Goal: Use online tool/utility: Utilize a website feature to perform a specific function

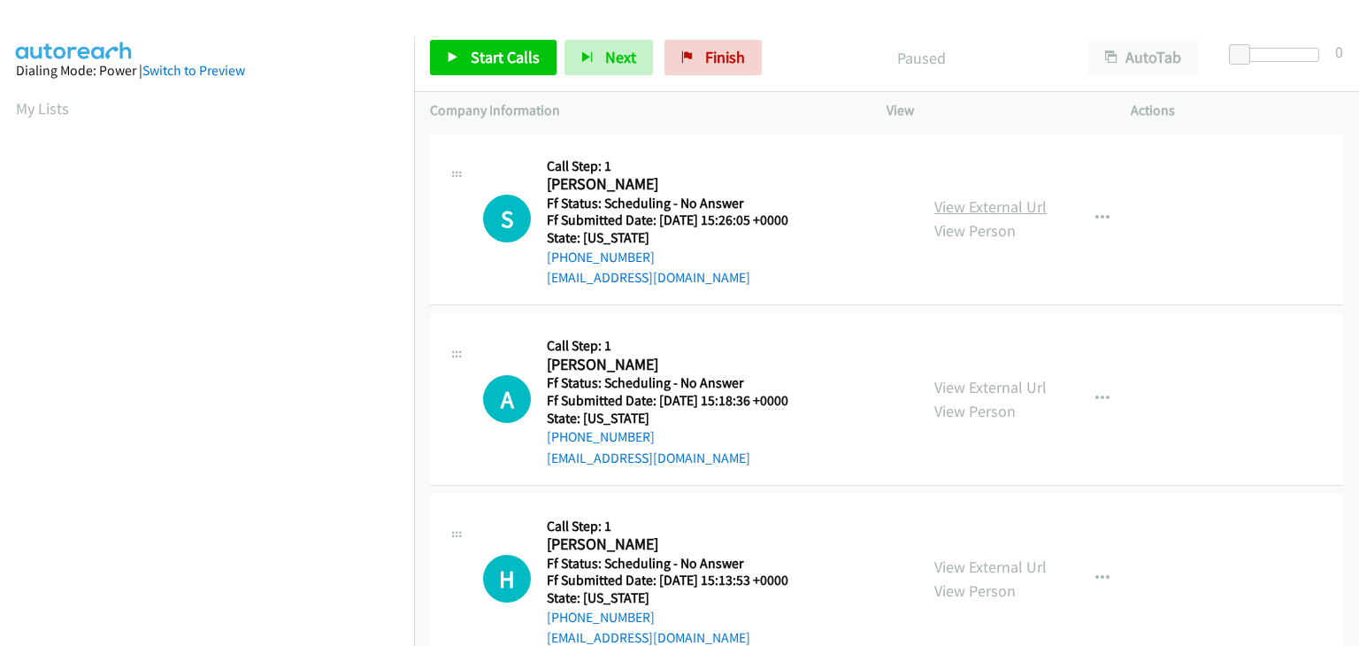
click at [968, 202] on link "View External Url" at bounding box center [990, 206] width 112 height 20
click at [987, 391] on link "View External Url" at bounding box center [990, 387] width 112 height 20
click at [987, 560] on link "View External Url" at bounding box center [990, 567] width 112 height 20
click at [522, 57] on span "Start Calls" at bounding box center [505, 57] width 69 height 20
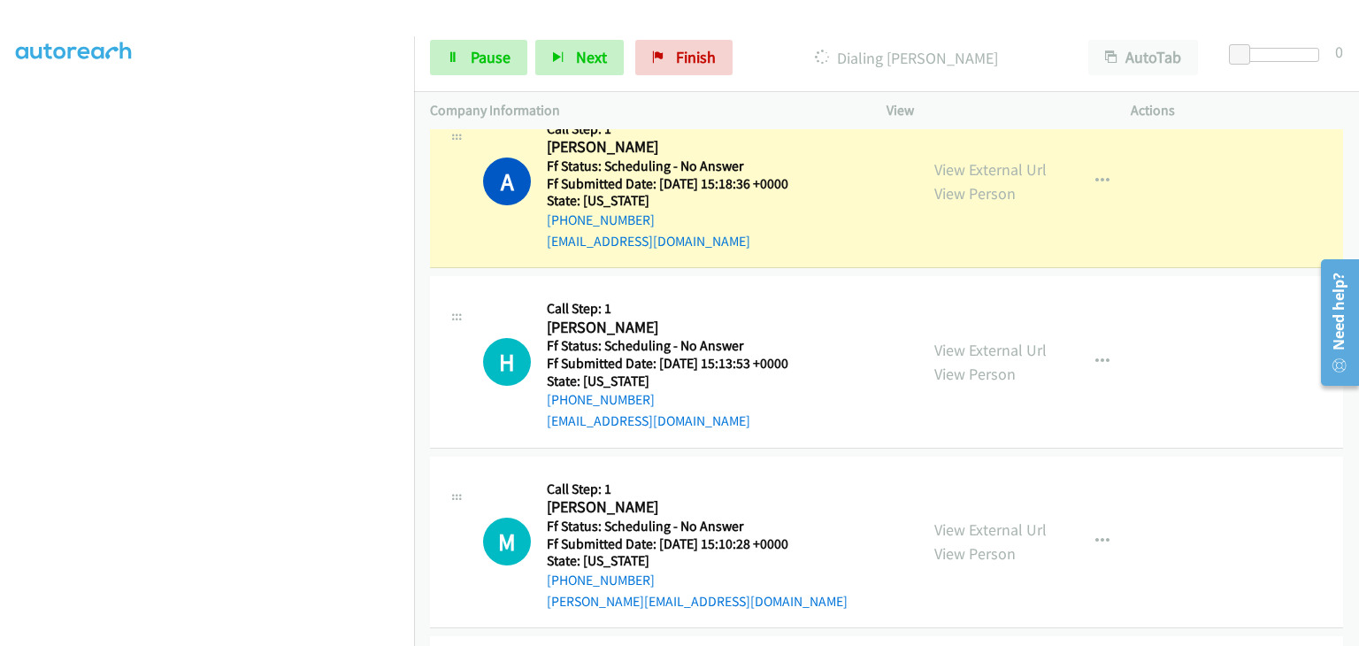
scroll to position [265, 0]
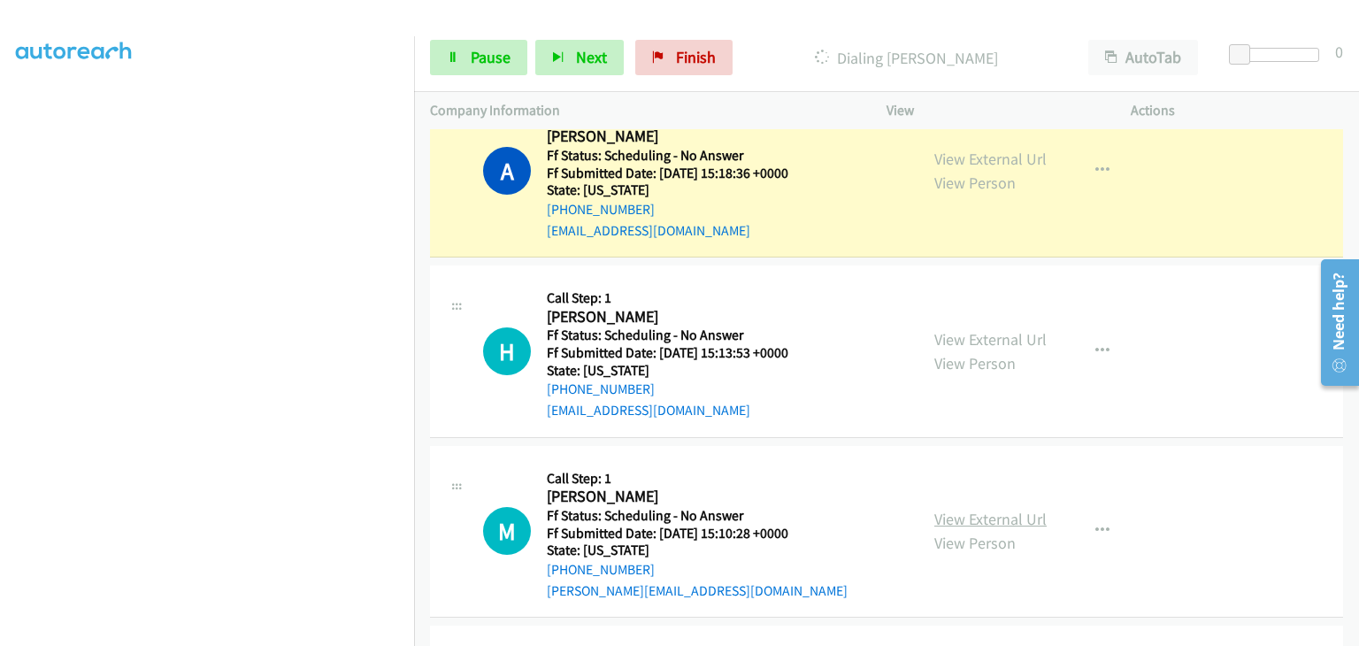
click at [1004, 519] on link "View External Url" at bounding box center [990, 519] width 112 height 20
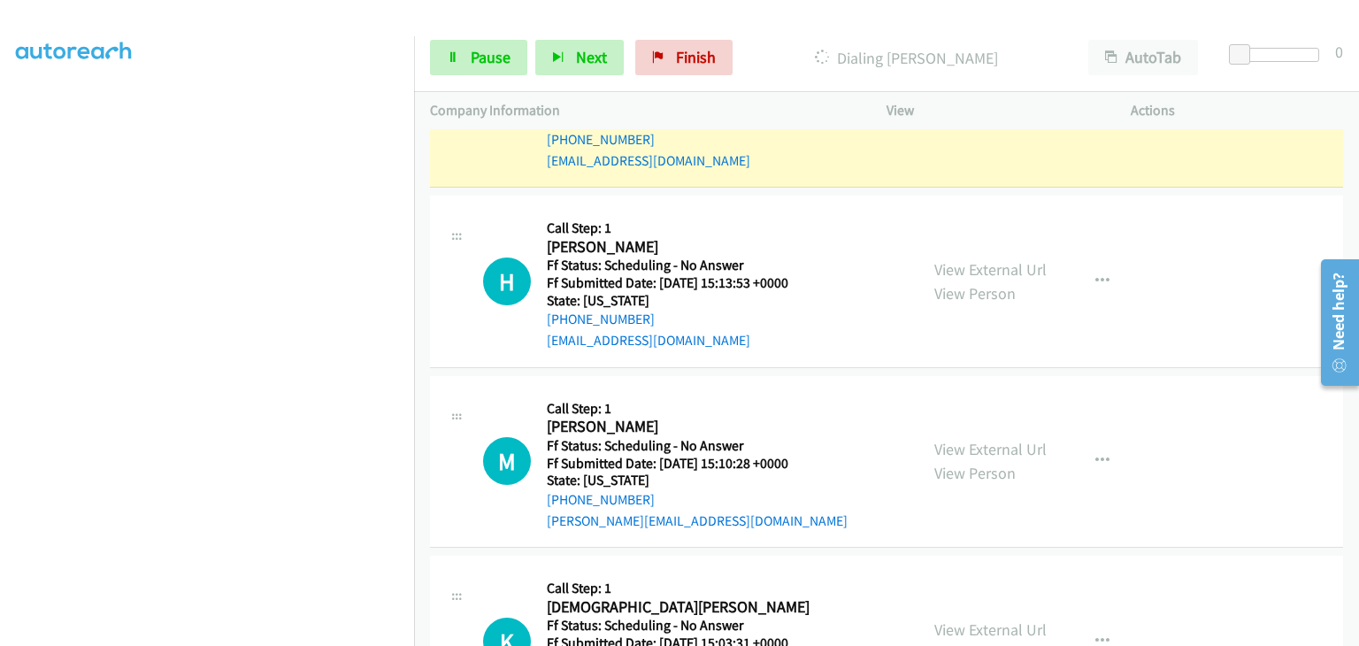
scroll to position [442, 0]
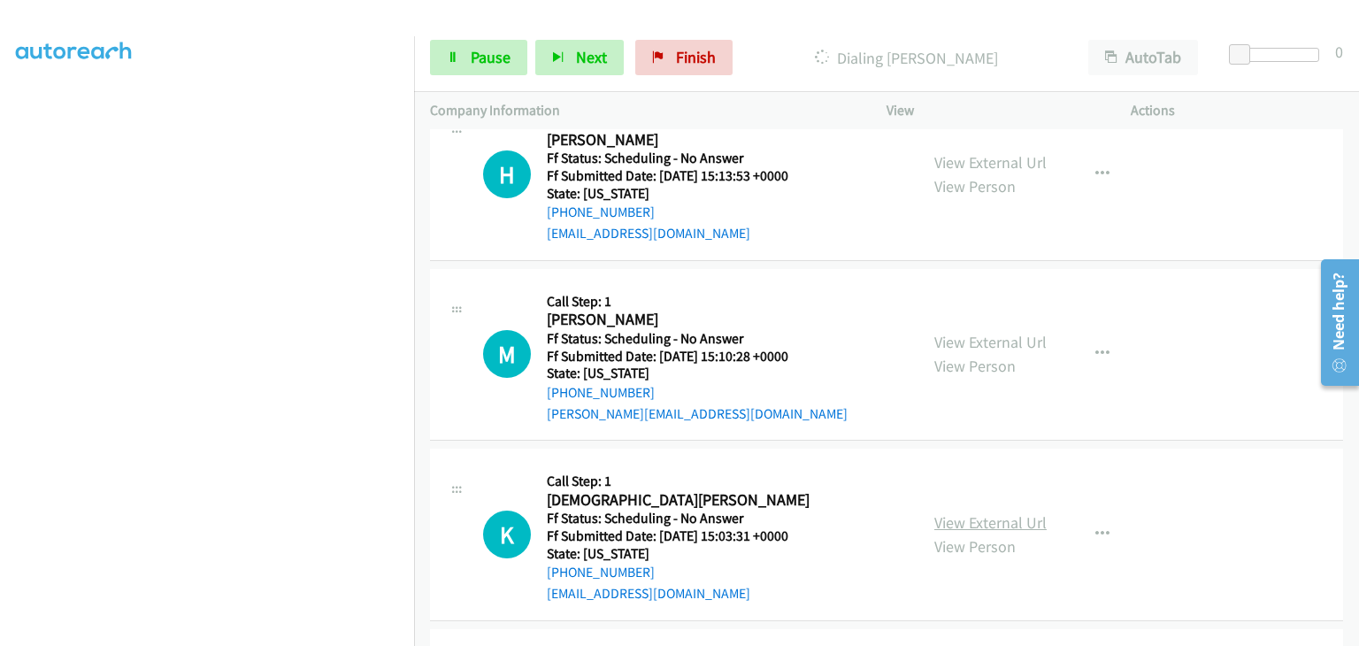
click at [983, 518] on link "View External Url" at bounding box center [990, 522] width 112 height 20
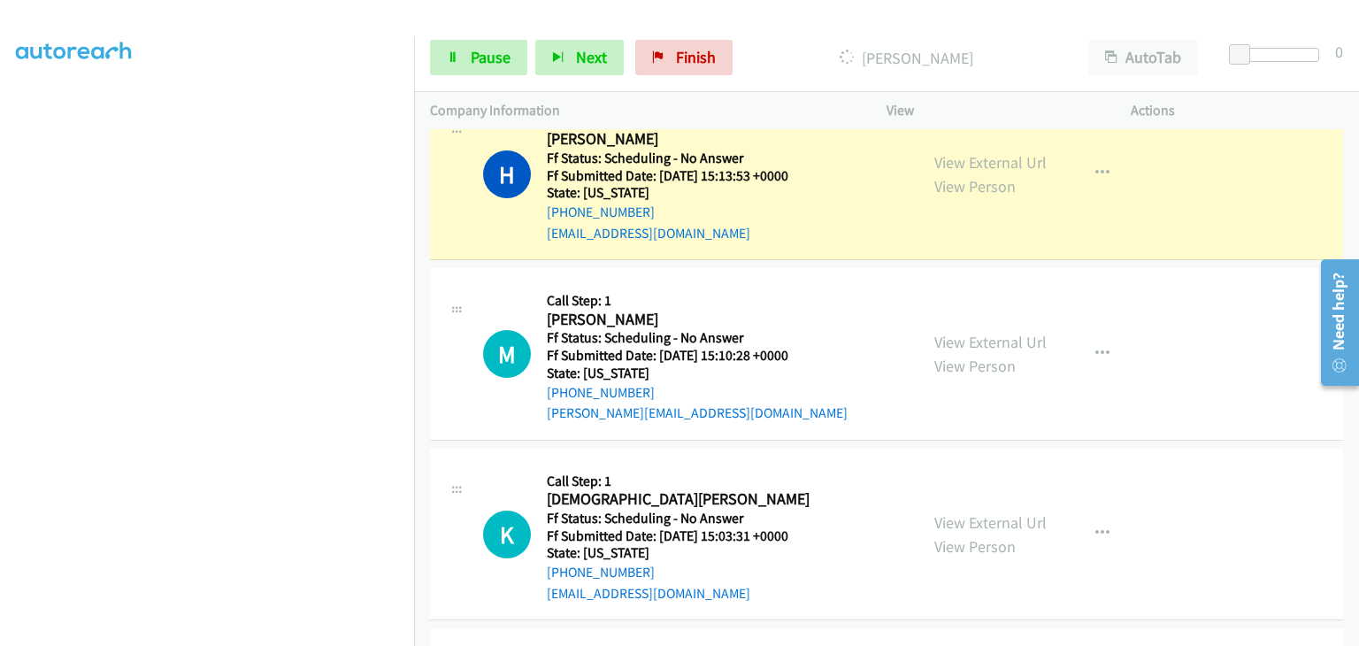
scroll to position [347, 0]
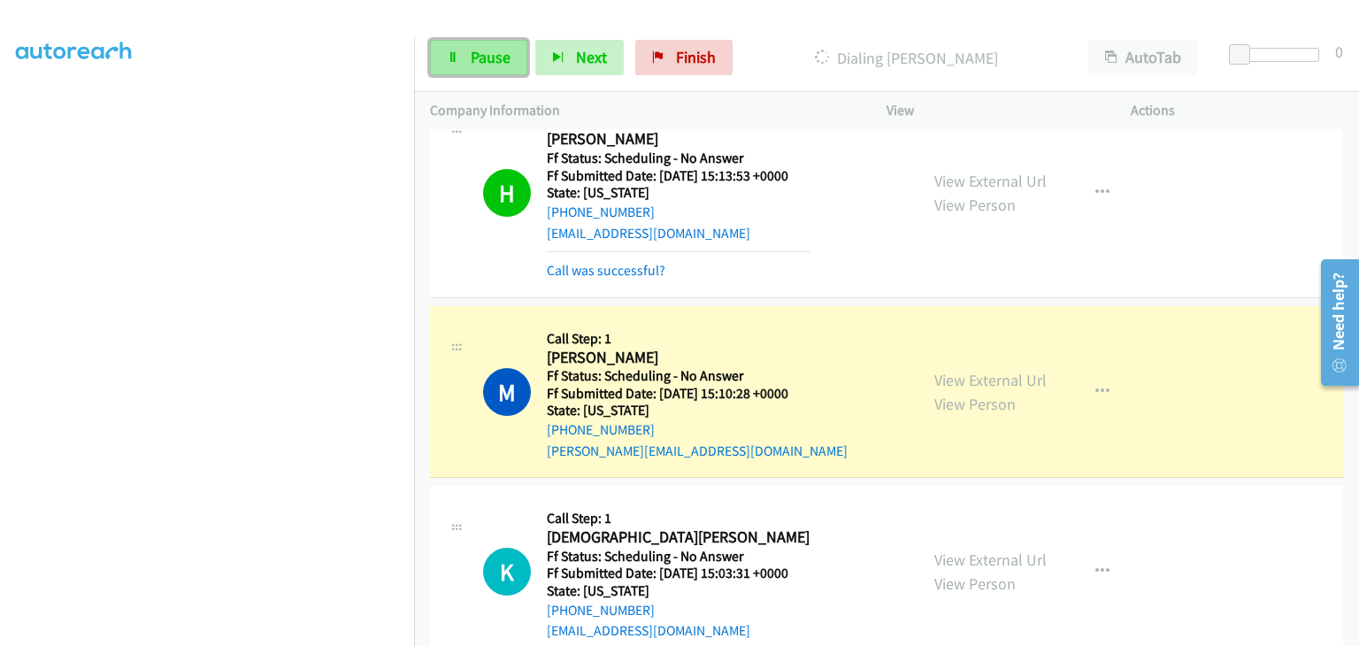
click at [488, 63] on span "Pause" at bounding box center [491, 57] width 40 height 20
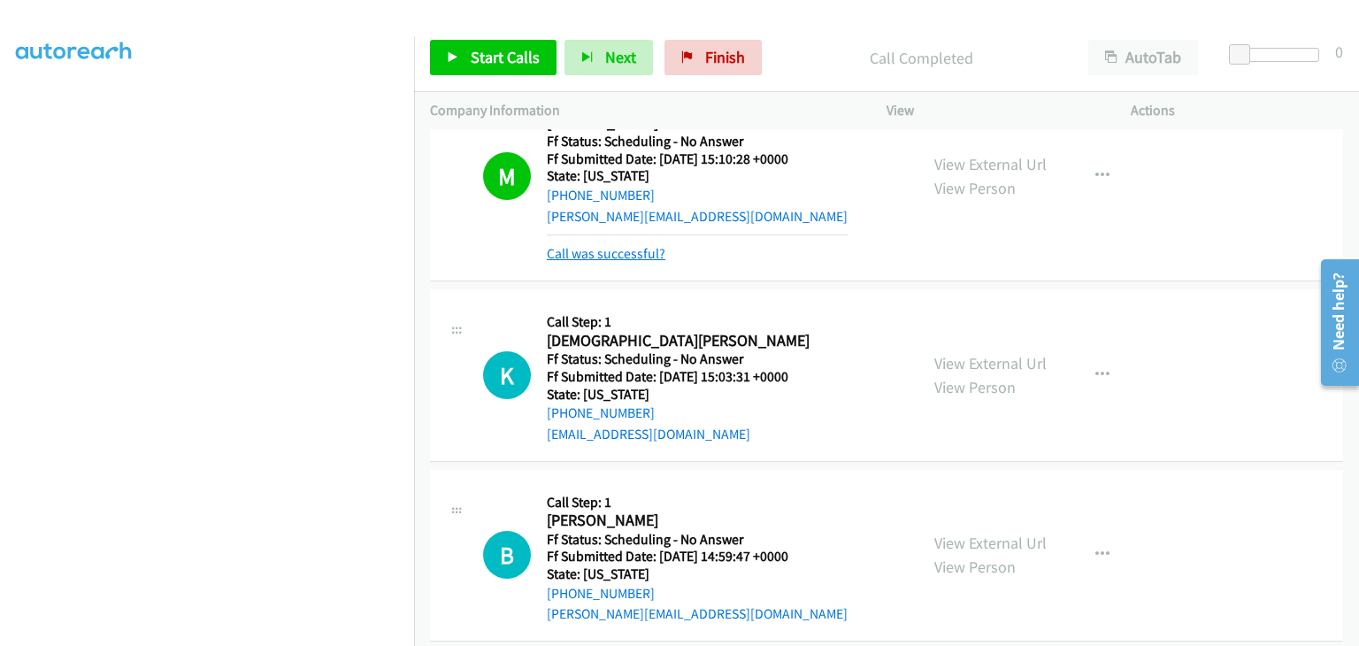
scroll to position [746, 0]
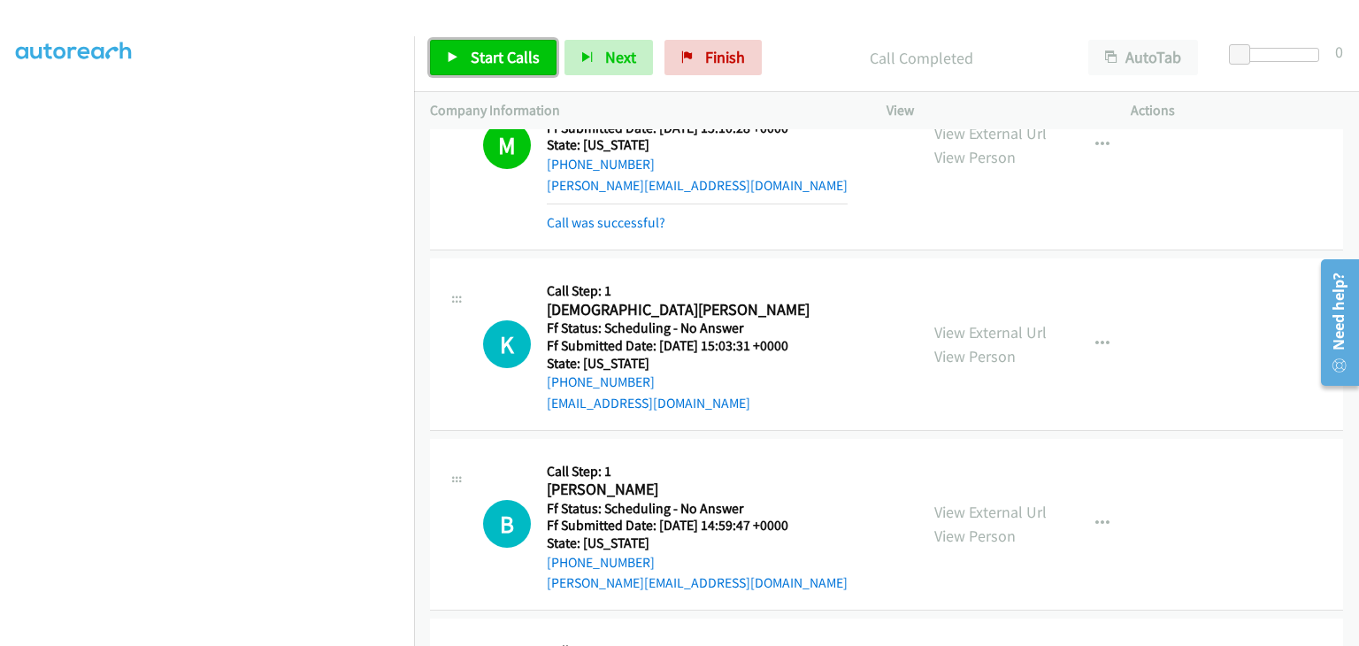
click at [518, 52] on span "Start Calls" at bounding box center [505, 57] width 69 height 20
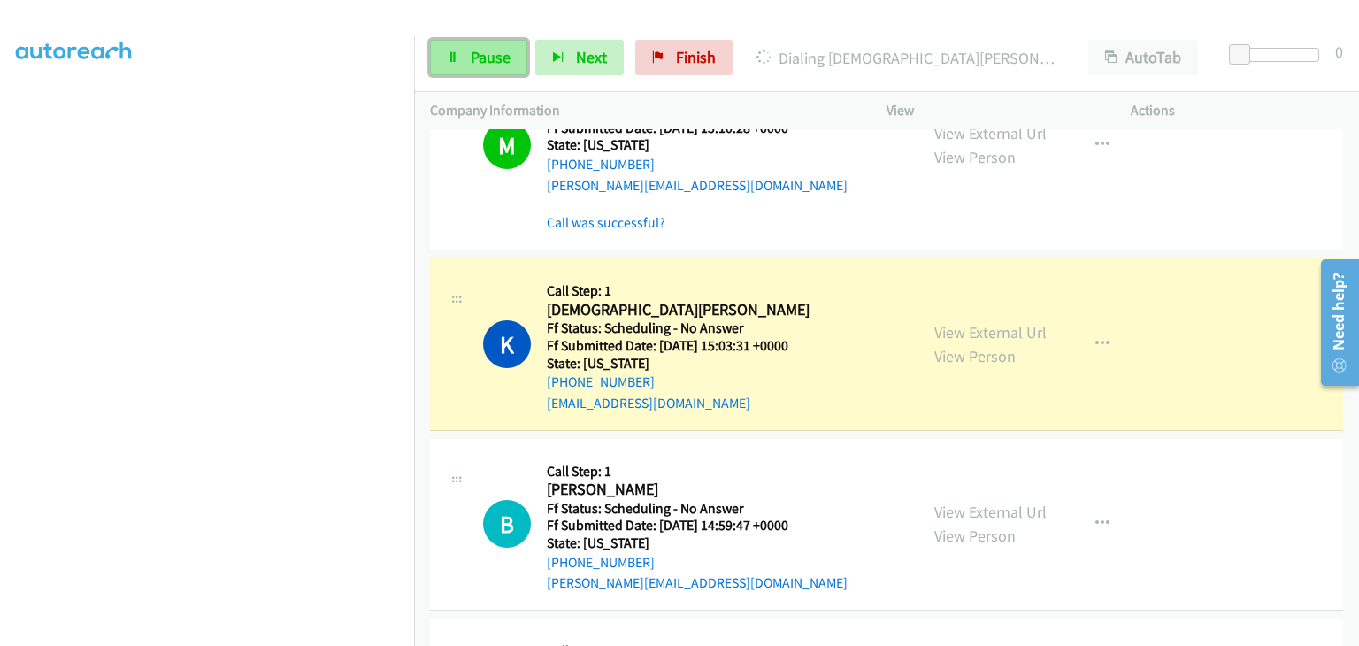
click at [499, 61] on span "Pause" at bounding box center [491, 57] width 40 height 20
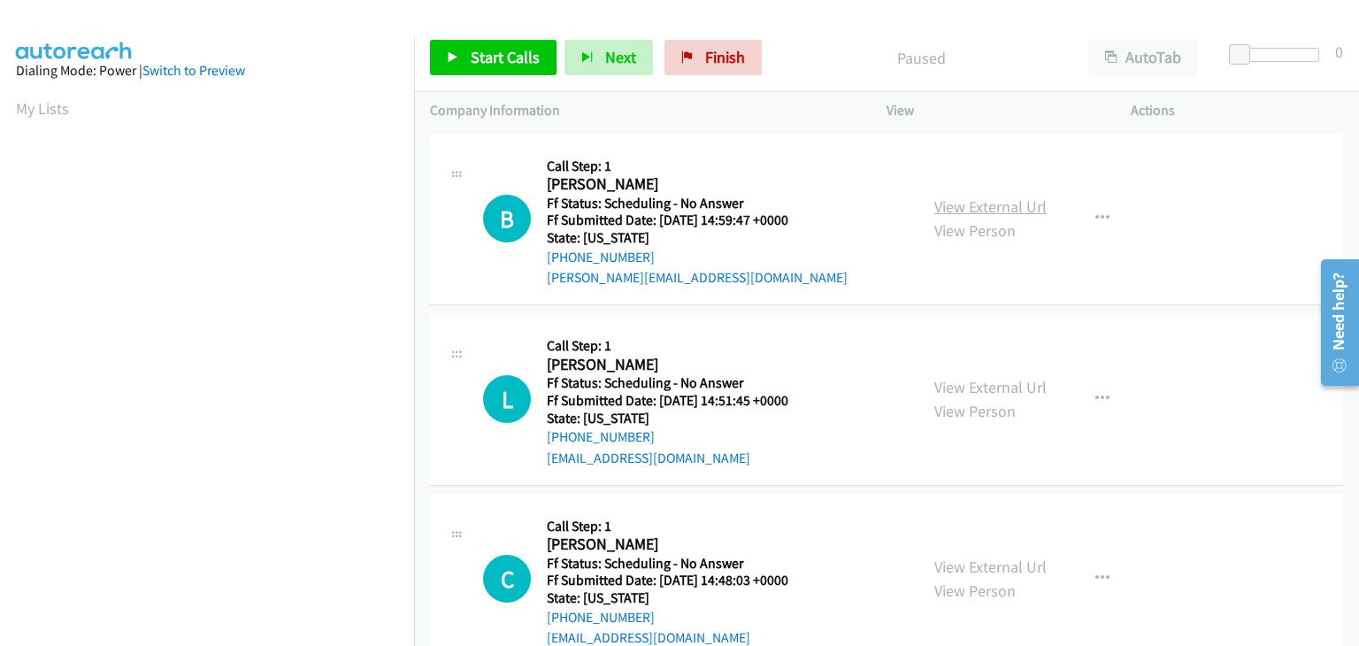
click at [984, 204] on link "View External Url" at bounding box center [990, 206] width 112 height 20
drag, startPoint x: 492, startPoint y: 63, endPoint x: 504, endPoint y: 62, distance: 12.4
click at [492, 63] on span "Start Calls" at bounding box center [505, 57] width 69 height 20
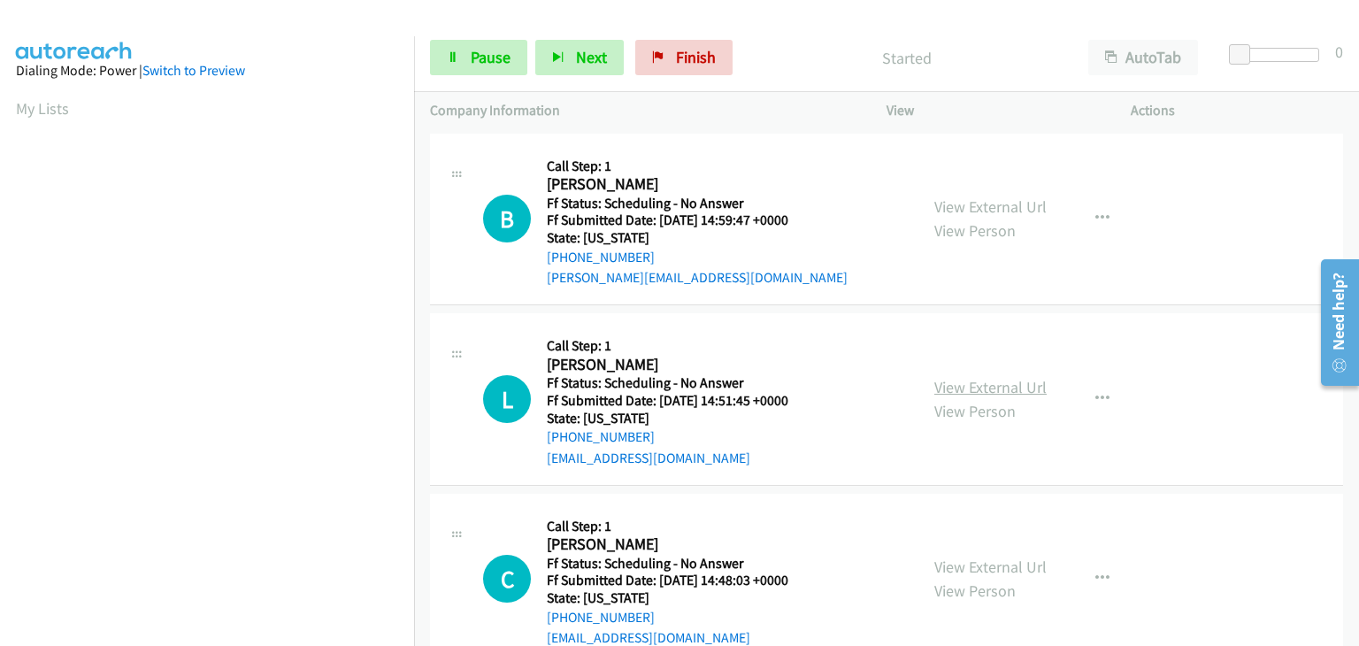
click at [956, 380] on link "View External Url" at bounding box center [990, 387] width 112 height 20
click at [981, 568] on link "View External Url" at bounding box center [990, 567] width 112 height 20
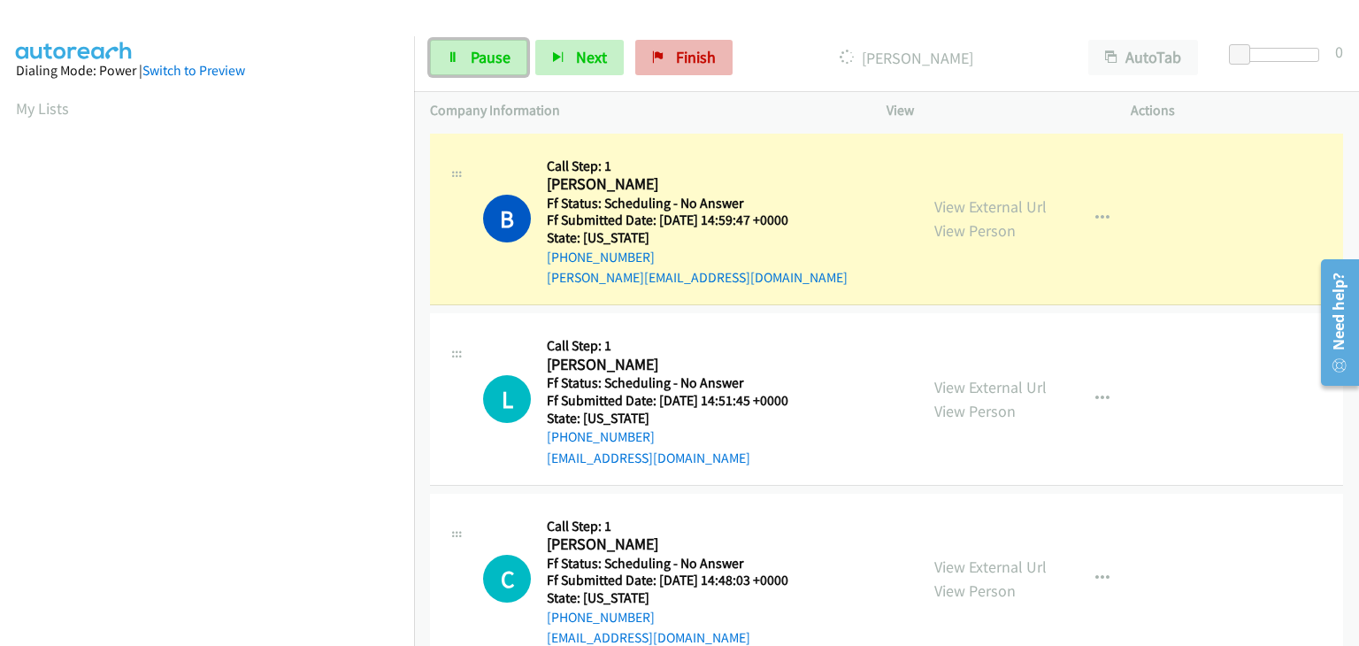
drag, startPoint x: 492, startPoint y: 49, endPoint x: 679, endPoint y: 57, distance: 186.9
click at [492, 49] on span "Pause" at bounding box center [491, 57] width 40 height 20
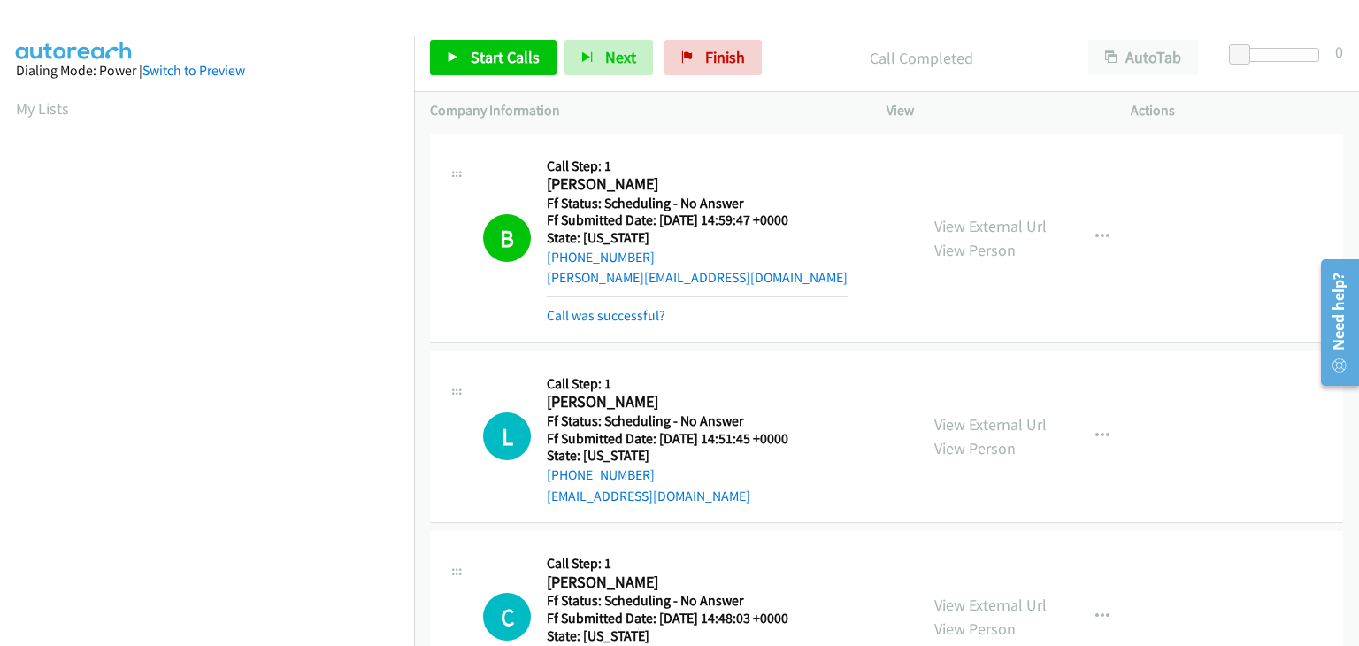
scroll to position [347, 0]
click at [645, 318] on link "Call was successful?" at bounding box center [606, 315] width 119 height 17
